Goal: Communication & Community: Connect with others

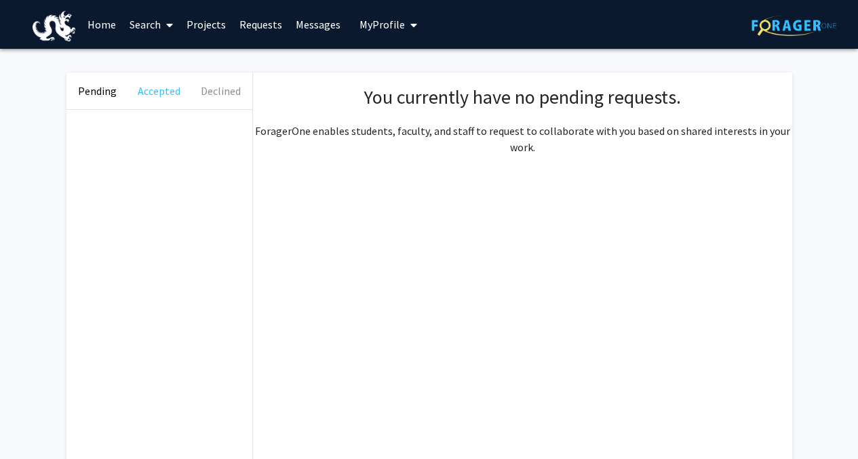
click at [156, 94] on button "Accepted" at bounding box center [159, 91] width 62 height 37
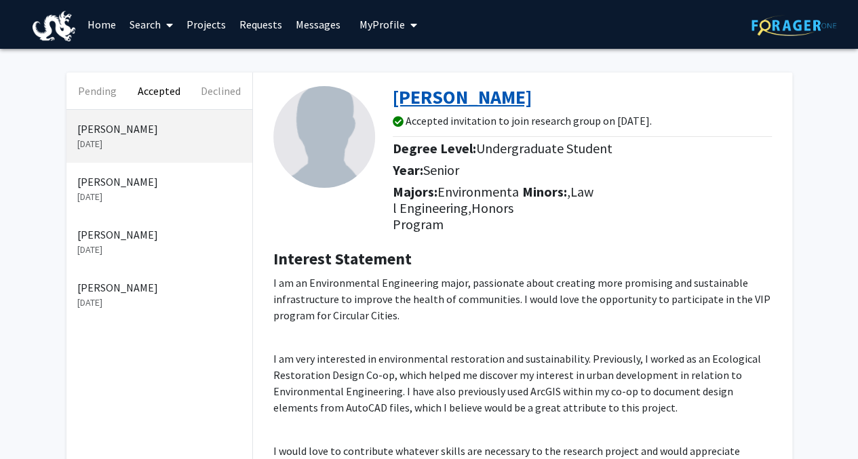
click at [428, 96] on b "[PERSON_NAME]" at bounding box center [462, 97] width 139 height 24
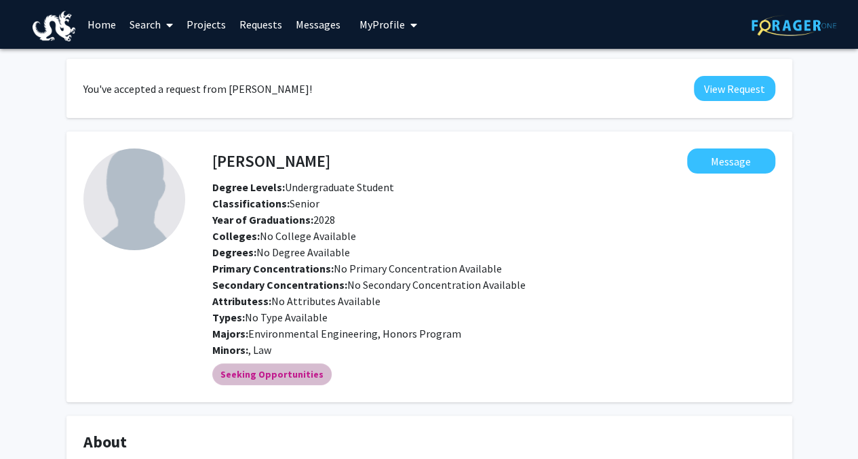
click at [586, 373] on div "Seeking Opportunities" at bounding box center [494, 374] width 569 height 27
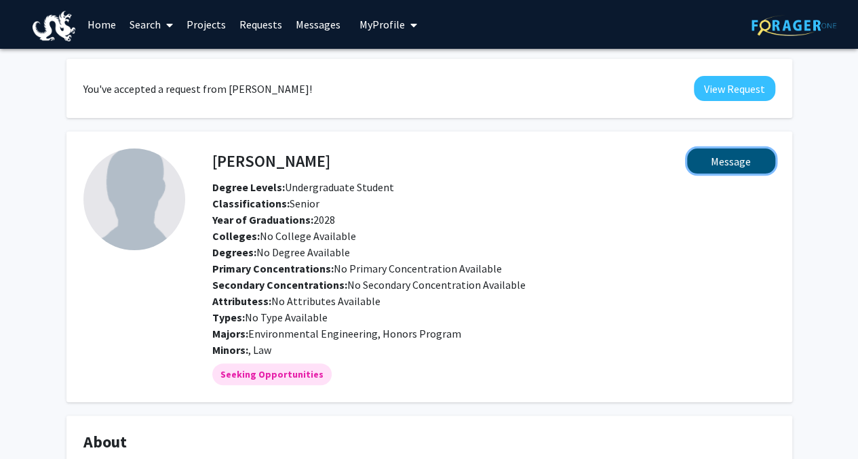
click at [744, 165] on button "Message" at bounding box center [731, 161] width 88 height 25
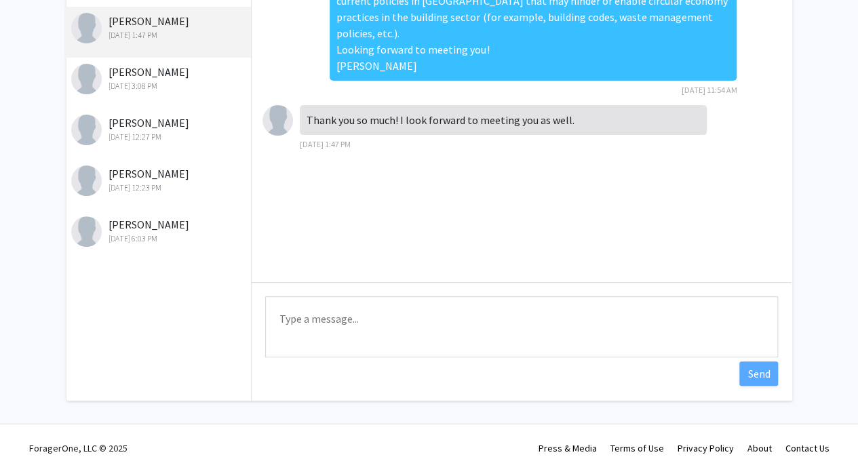
scroll to position [159, 0]
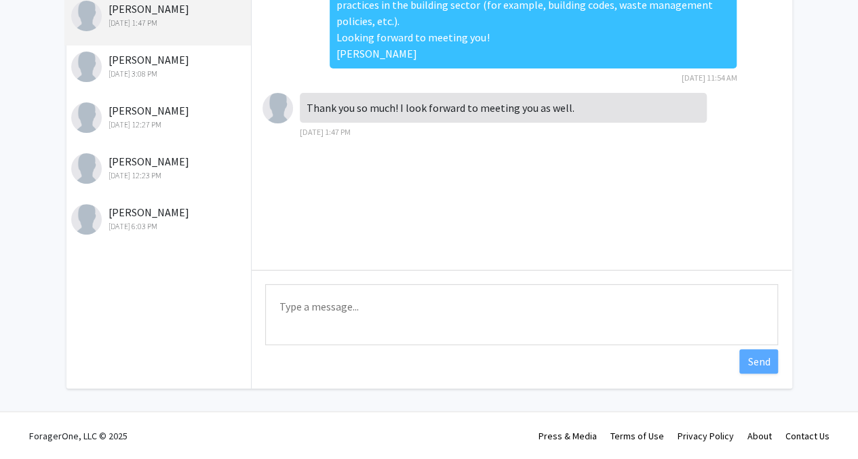
click at [297, 317] on textarea "Type a message" at bounding box center [521, 314] width 513 height 61
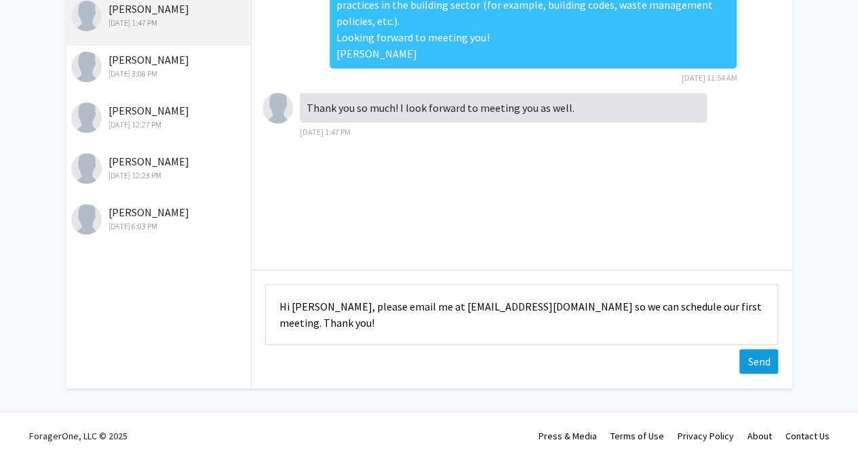
type textarea "Hi [PERSON_NAME], please email me at [EMAIL_ADDRESS][DOMAIN_NAME] so we can sch…"
click at [759, 363] on button "Send" at bounding box center [759, 361] width 39 height 24
